Goal: Entertainment & Leisure: Consume media (video, audio)

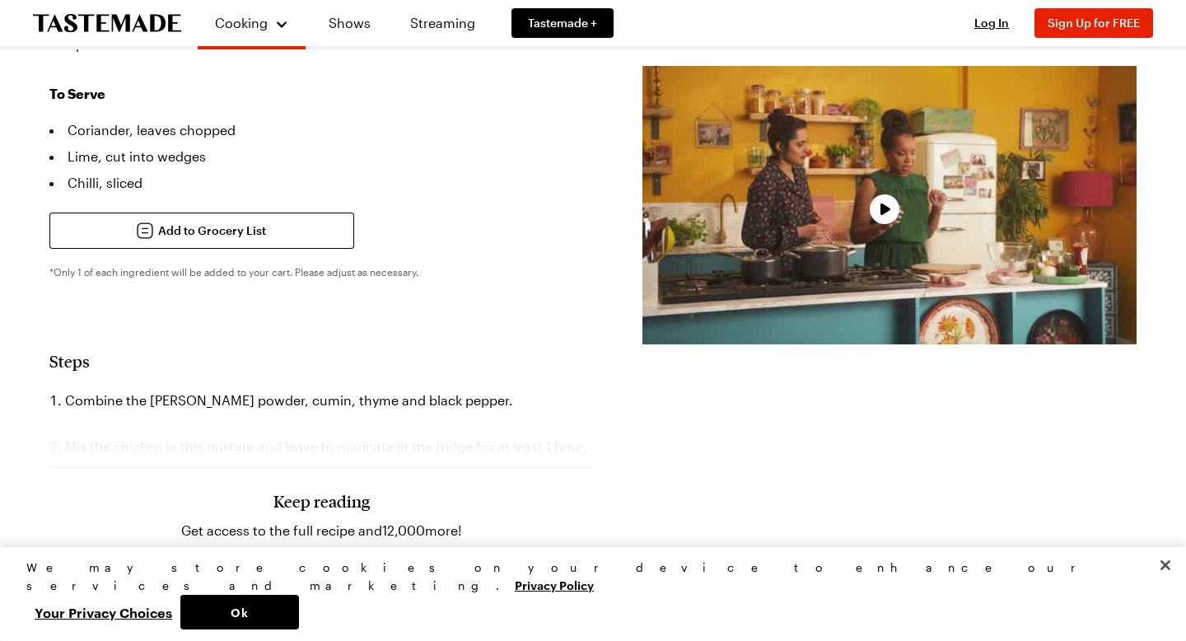
scroll to position [1488, 0]
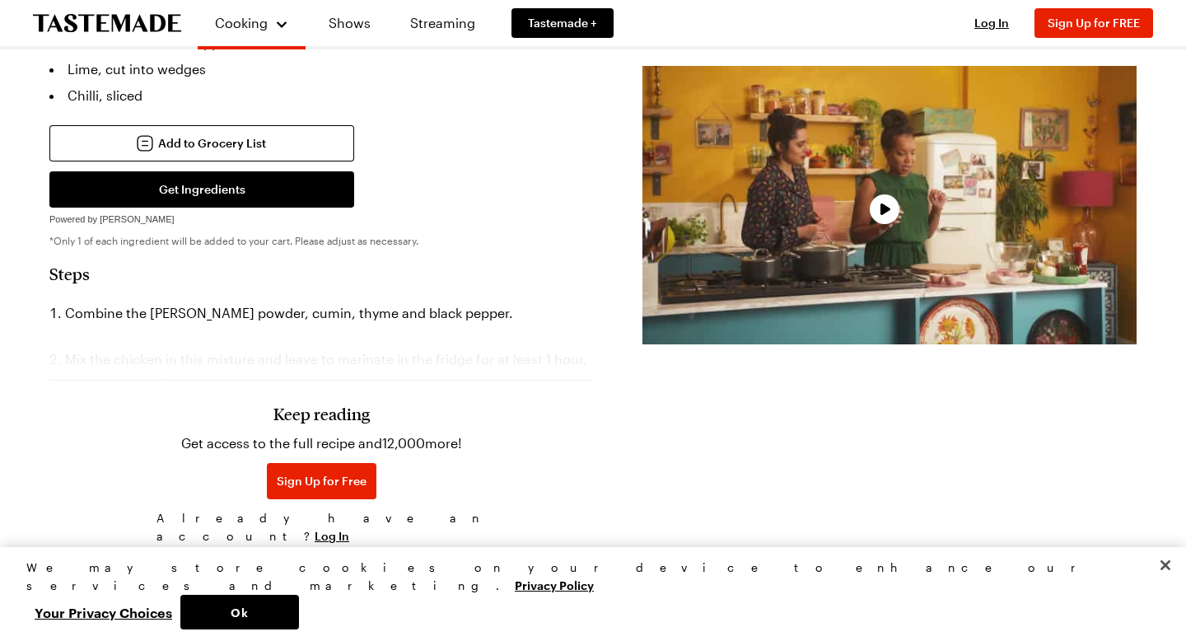
click at [394, 513] on span "Already have an account? Log In" at bounding box center [320, 527] width 329 height 36
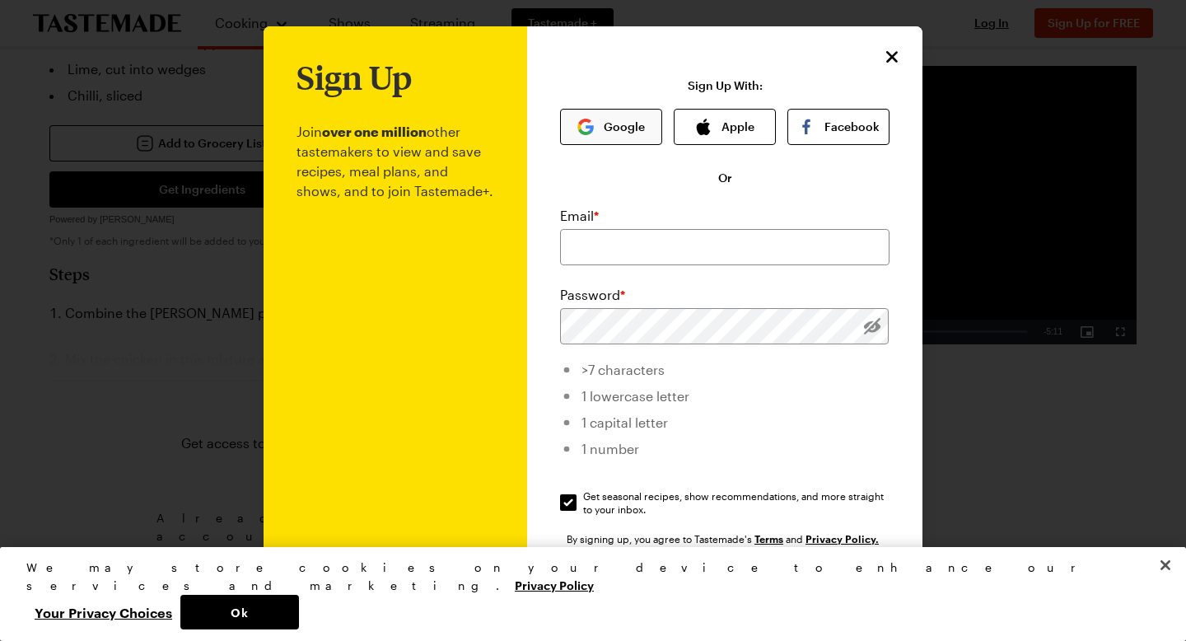
click at [627, 111] on button "Google" at bounding box center [611, 127] width 102 height 36
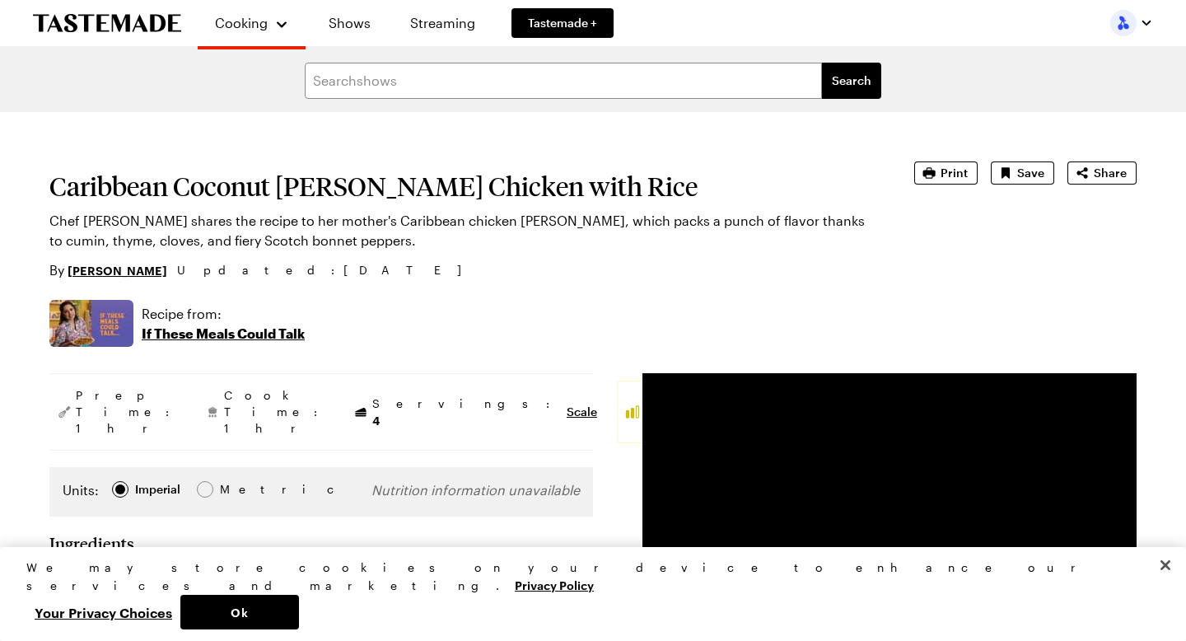
type textarea "x"
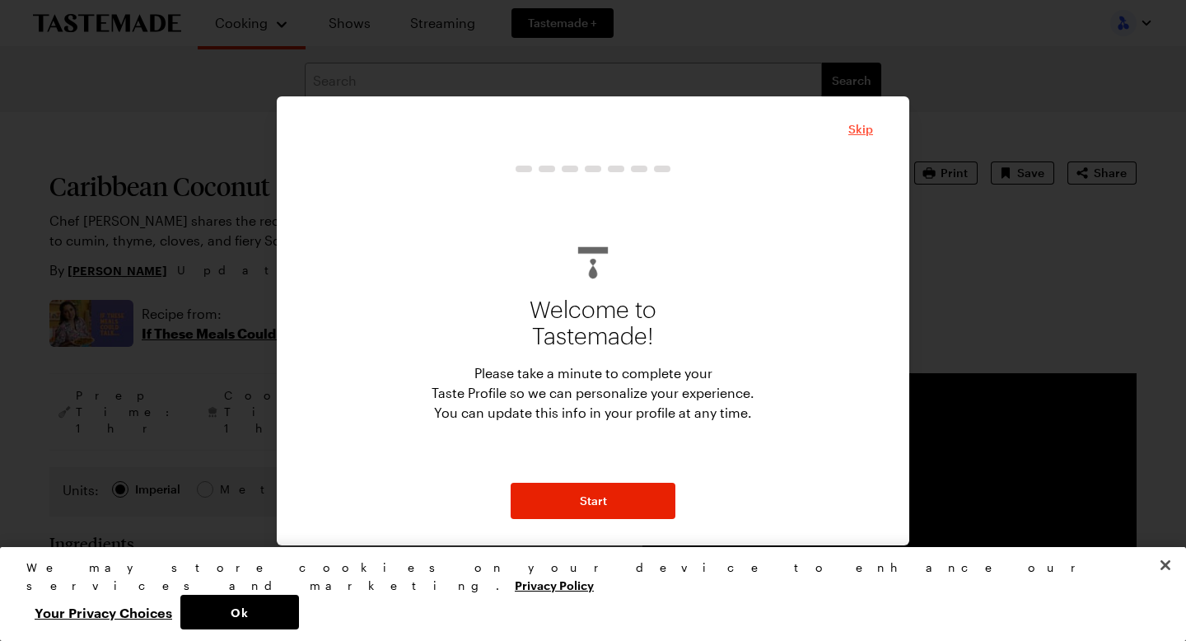
click at [855, 129] on span "Skip" at bounding box center [860, 129] width 25 height 16
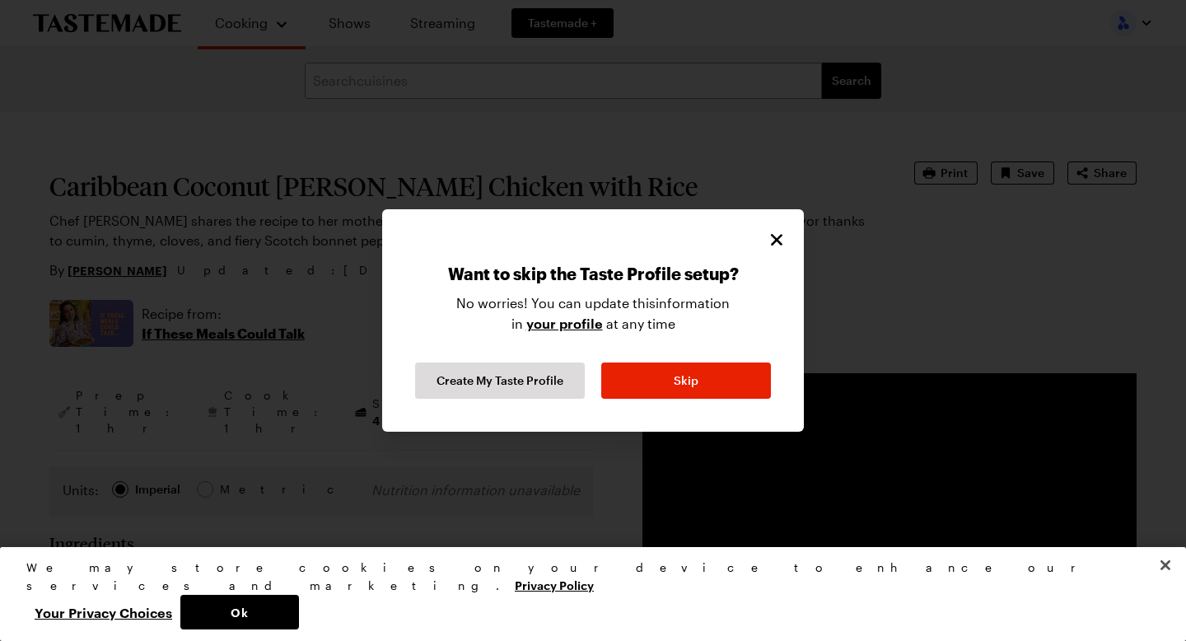
click at [774, 227] on div "Want to skip the Taste Profile setup? No worries! You can update this informati…" at bounding box center [593, 307] width 389 height 183
click at [773, 234] on icon "Close" at bounding box center [777, 240] width 20 height 20
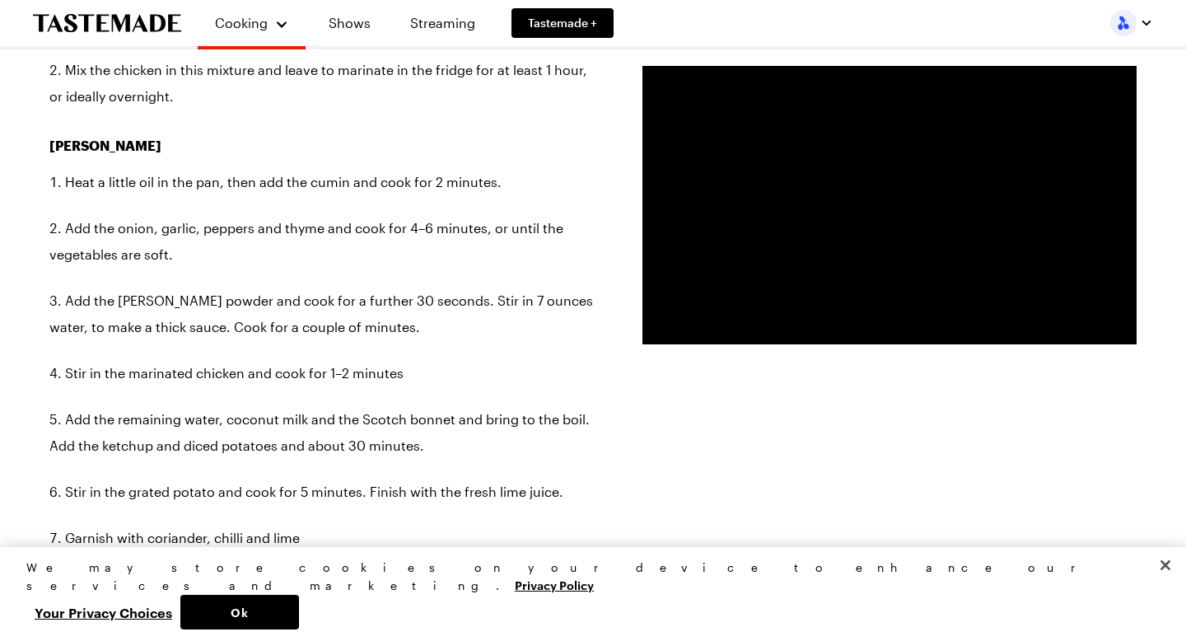
scroll to position [1834, 0]
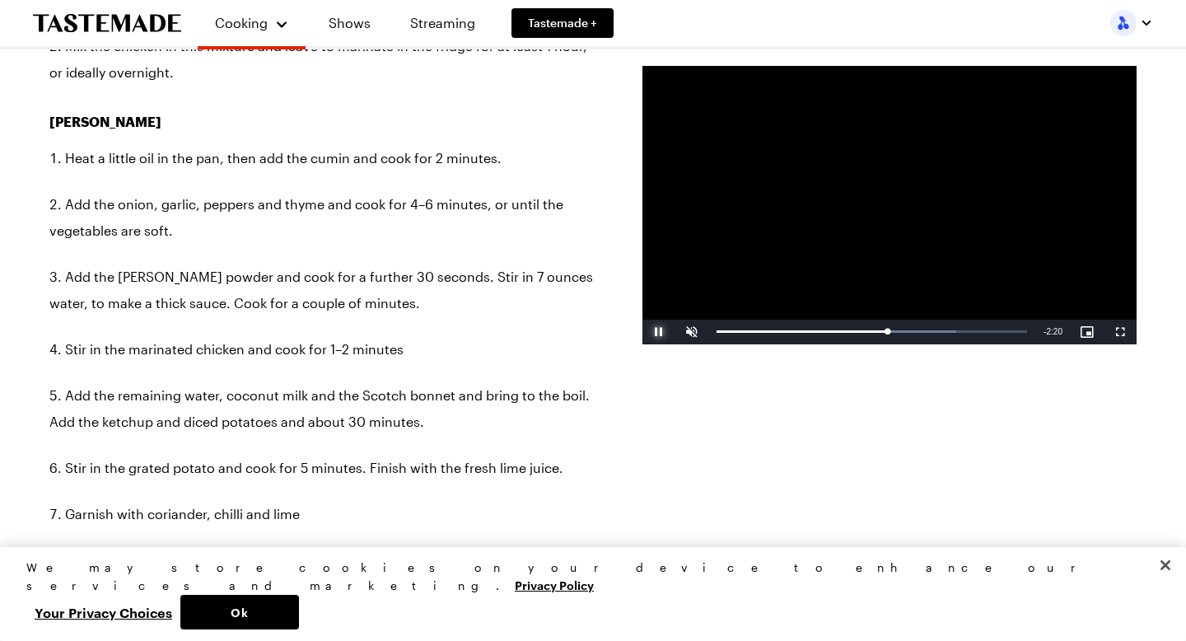
click at [660, 332] on span "Video Player" at bounding box center [658, 332] width 33 height 0
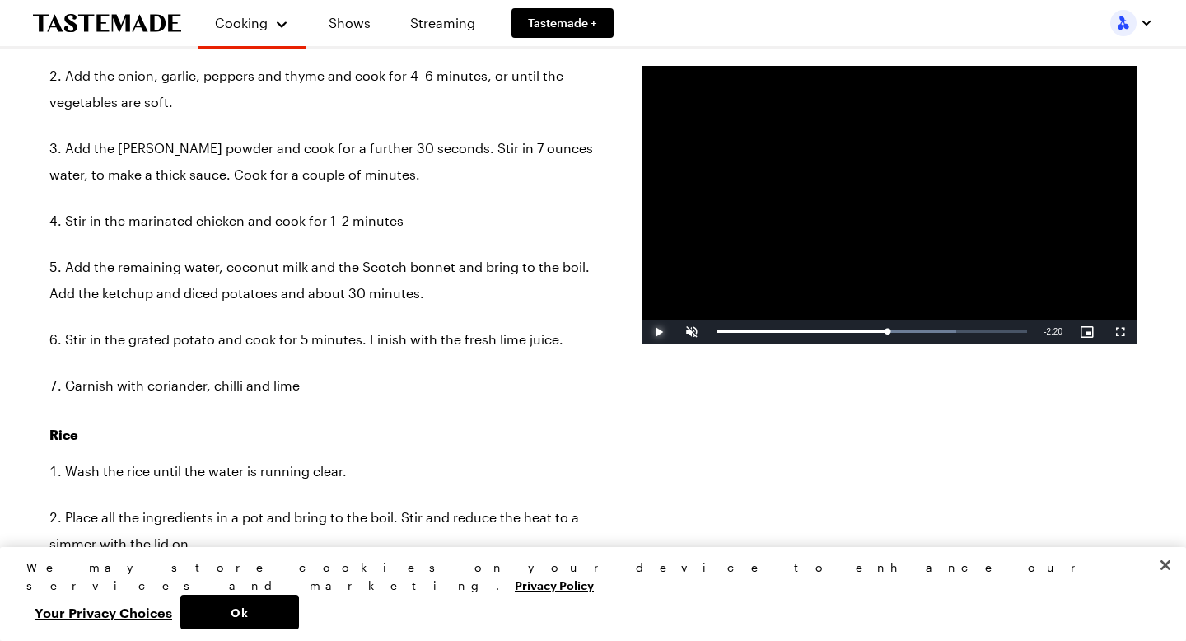
scroll to position [1963, 0]
